Goal: Information Seeking & Learning: Learn about a topic

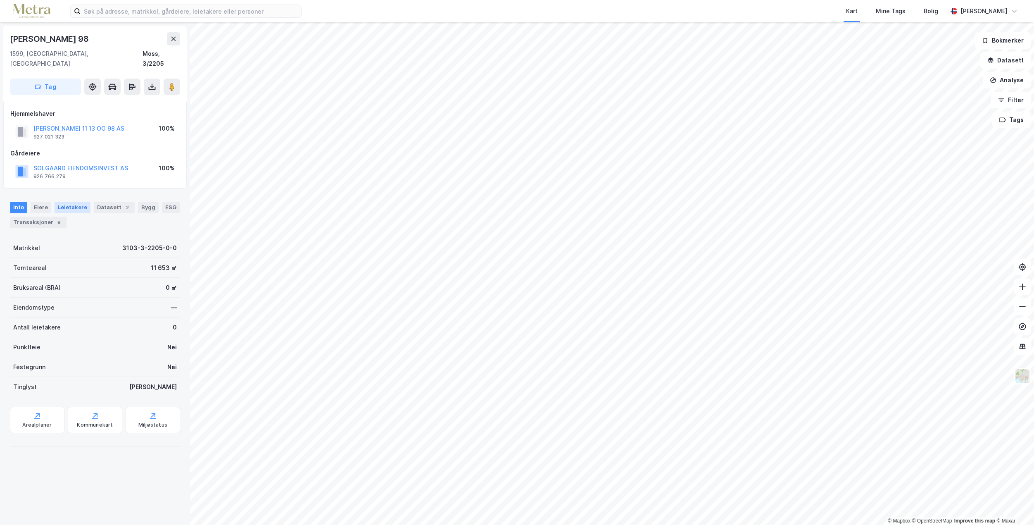
click at [69, 202] on div "Leietakere" at bounding box center [73, 208] width 36 height 12
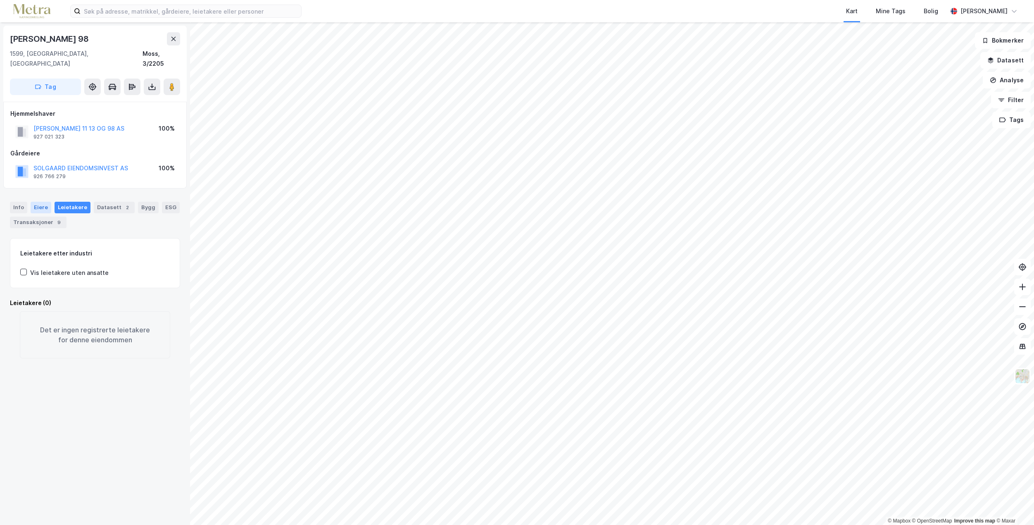
click at [36, 202] on div "Eiere" at bounding box center [41, 208] width 21 height 12
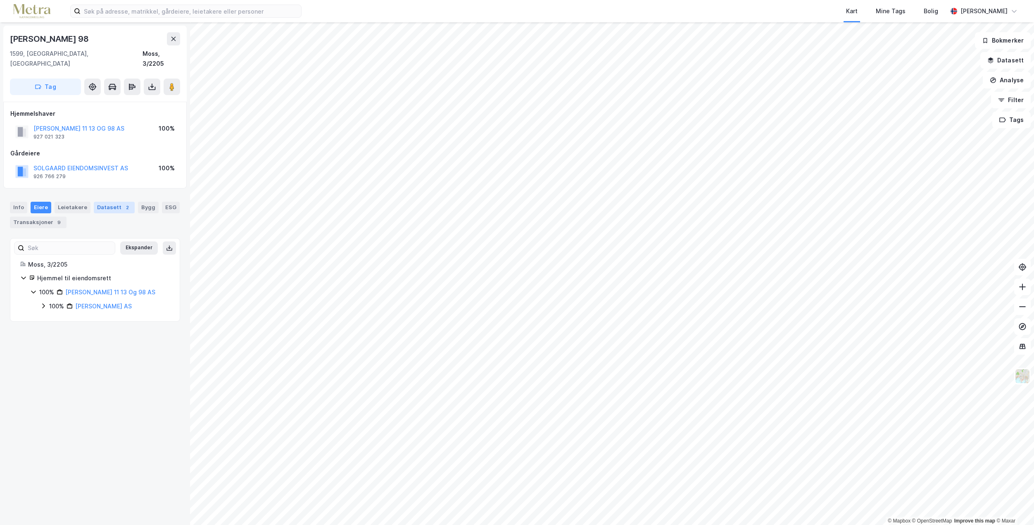
click at [123, 203] on div "2" at bounding box center [127, 207] width 8 height 8
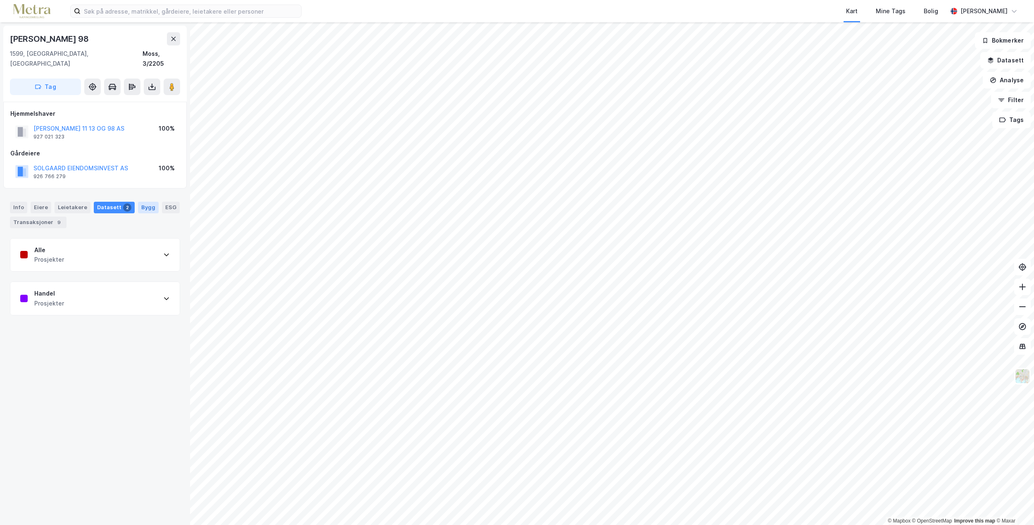
click at [140, 202] on div "Bygg" at bounding box center [148, 208] width 21 height 12
click at [26, 217] on div "Transaksjoner 9" at bounding box center [38, 223] width 57 height 12
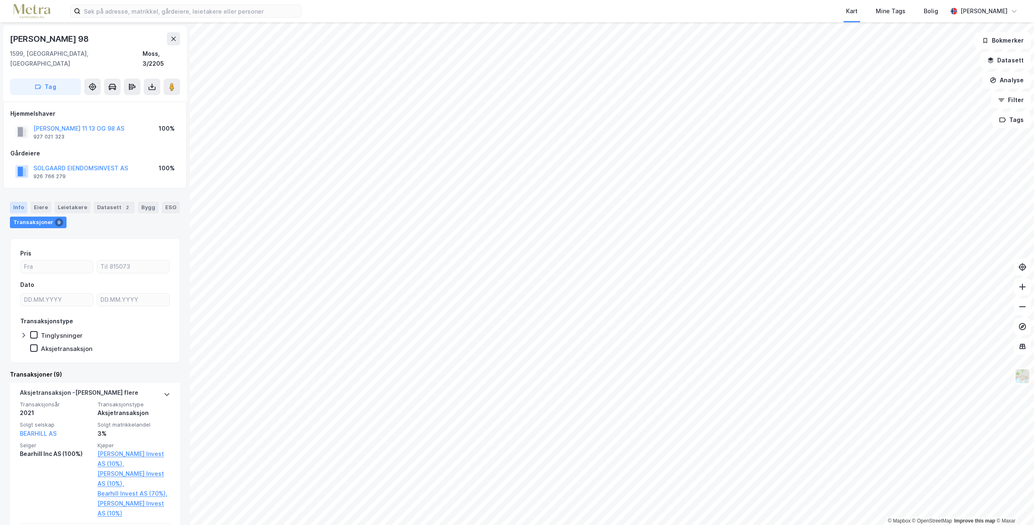
click at [18, 202] on div "Info" at bounding box center [18, 208] width 17 height 12
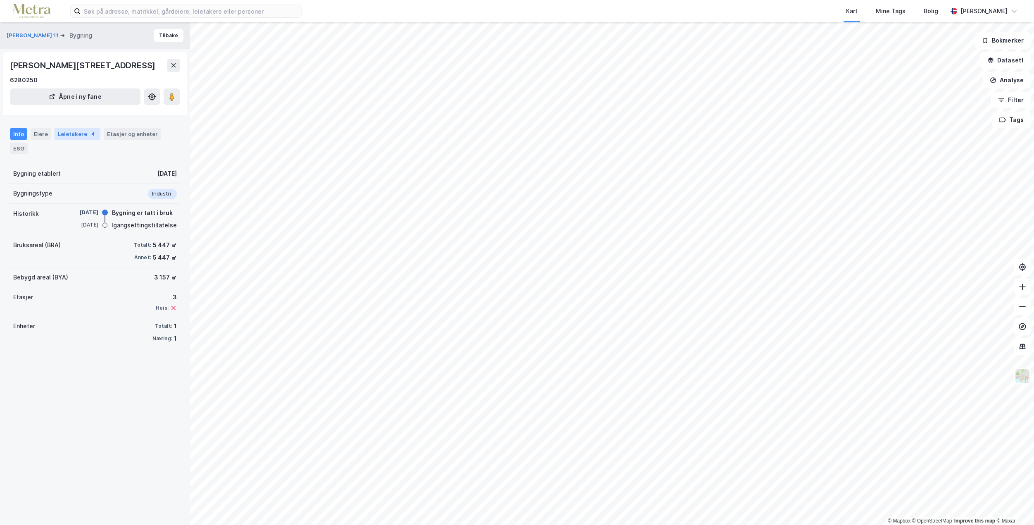
click at [79, 138] on div "Leietakere 4" at bounding box center [78, 134] width 46 height 12
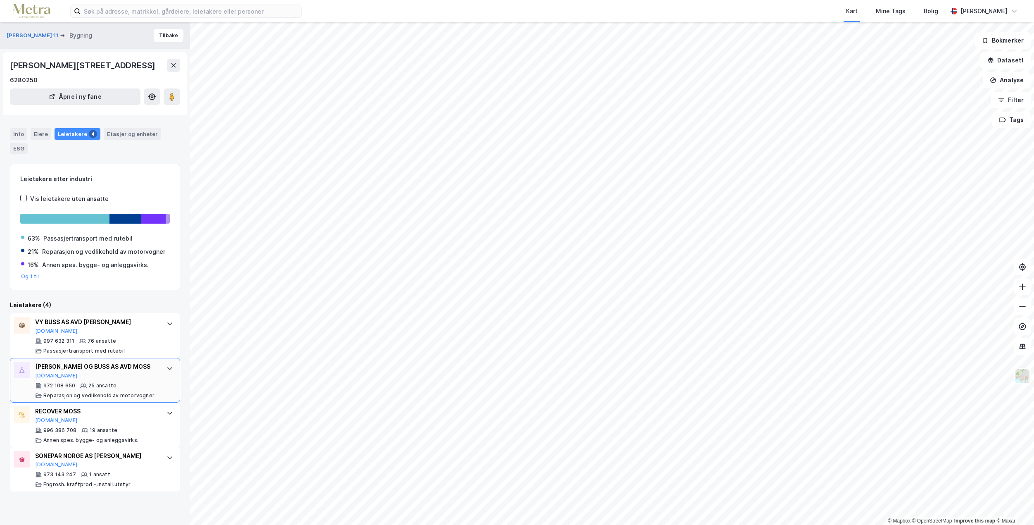
click at [111, 379] on div "[PERSON_NAME] OG BUSS AS AVD MOSS [DOMAIN_NAME]" at bounding box center [96, 370] width 123 height 17
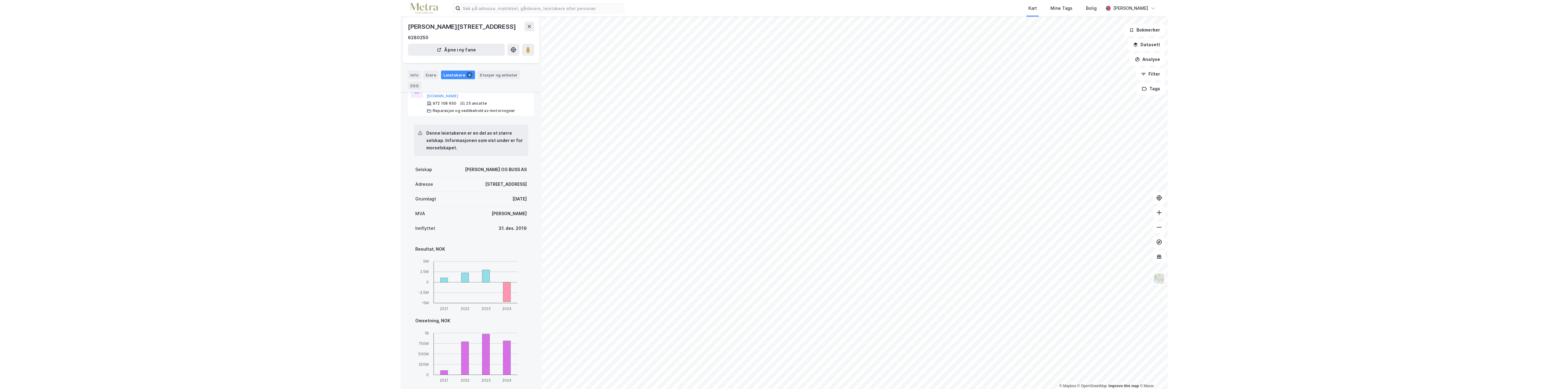
scroll to position [184, 0]
